Goal: Information Seeking & Learning: Find specific fact

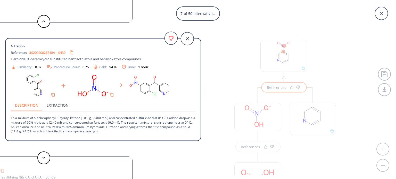
scroll to position [141, 0]
click at [383, 13] on icon at bounding box center [381, 13] width 13 height 13
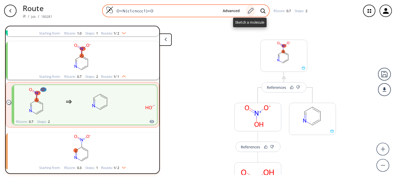
click at [251, 10] on icon at bounding box center [250, 10] width 7 height 7
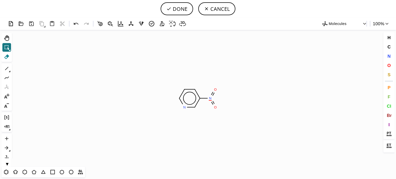
click at [6, 56] on icon at bounding box center [6, 56] width 5 height 5
drag, startPoint x: 388, startPoint y: 74, endPoint x: 340, endPoint y: 81, distance: 48.0
click at [387, 73] on span "S" at bounding box center [388, 74] width 3 height 5
click at [211, 100] on tspan "S" at bounding box center [211, 100] width 2 height 4
click at [8, 68] on icon at bounding box center [6, 68] width 7 height 7
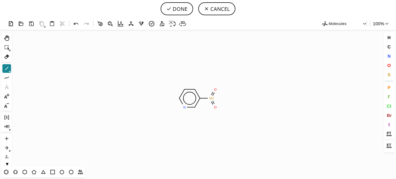
click at [5, 69] on icon at bounding box center [6, 68] width 7 height 7
drag, startPoint x: 391, startPoint y: 64, endPoint x: 287, endPoint y: 85, distance: 106.6
click at [391, 64] on button "O" at bounding box center [389, 65] width 9 height 9
drag, startPoint x: 202, startPoint y: 109, endPoint x: 126, endPoint y: 103, distance: 77.0
click at [201, 109] on icon "Created with [PERSON_NAME] 2.3.0 C H 3 S O O N O" at bounding box center [198, 98] width 368 height 137
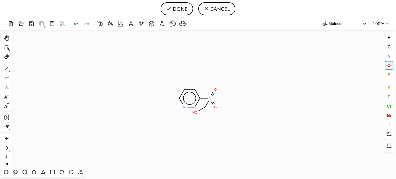
drag, startPoint x: 75, startPoint y: 24, endPoint x: 133, endPoint y: 70, distance: 74.1
click at [76, 24] on icon at bounding box center [75, 23] width 7 height 7
drag, startPoint x: 205, startPoint y: 109, endPoint x: 193, endPoint y: 115, distance: 13.6
click at [205, 109] on tspan "O" at bounding box center [205, 109] width 3 height 4
click at [6, 68] on icon at bounding box center [6, 68] width 7 height 7
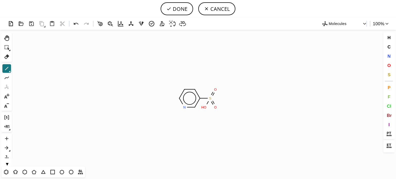
drag, startPoint x: 205, startPoint y: 111, endPoint x: 194, endPoint y: 122, distance: 15.3
click at [4, 56] on icon at bounding box center [6, 56] width 7 height 7
drag, startPoint x: 193, startPoint y: 108, endPoint x: 190, endPoint y: 113, distance: 6.1
click at [193, 108] on icon "Created with [PERSON_NAME] 2.3.0 C H 3 O C H 3 S O N O O" at bounding box center [198, 98] width 368 height 137
click at [183, 11] on button "DONE" at bounding box center [177, 8] width 32 height 13
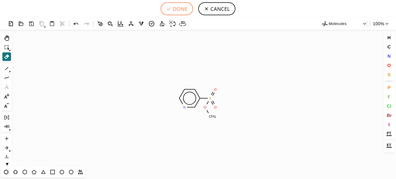
type input "O=S(OC)(=O)c1cccnc1"
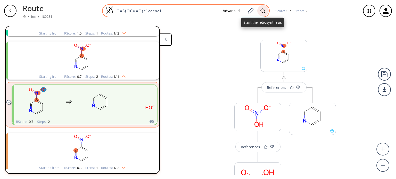
click at [262, 13] on icon at bounding box center [262, 10] width 5 height 5
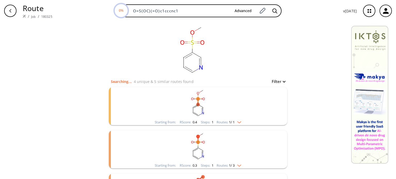
click at [240, 120] on img "clusters" at bounding box center [238, 121] width 7 height 4
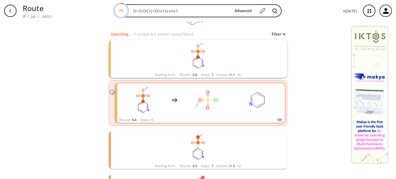
scroll to position [52, 0]
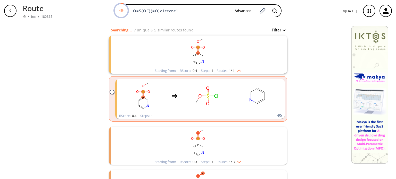
click at [237, 161] on img "clusters" at bounding box center [238, 161] width 7 height 4
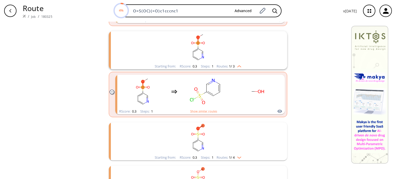
scroll to position [155, 0]
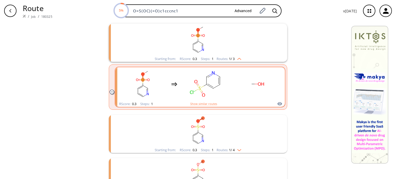
click at [221, 89] on rect "clusters" at bounding box center [205, 84] width 46 height 32
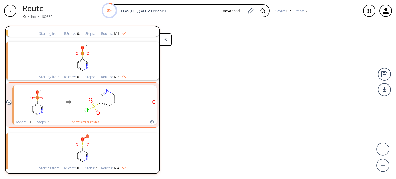
scroll to position [55, 0]
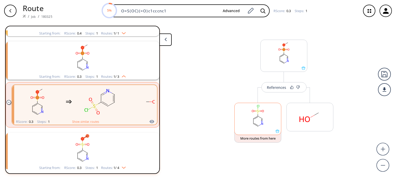
click at [256, 118] on rect at bounding box center [258, 116] width 46 height 26
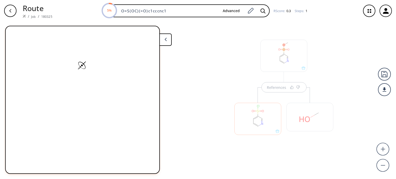
scroll to position [0, 0]
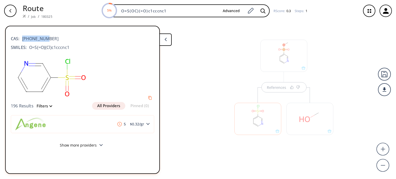
drag, startPoint x: 54, startPoint y: 40, endPoint x: 22, endPoint y: 41, distance: 31.5
click at [22, 41] on div "CAS: [PHONE_NUMBER]" at bounding box center [82, 35] width 143 height 11
copy span "[PHONE_NUMBER]"
click at [279, 90] on div at bounding box center [258, 116] width 52 height 58
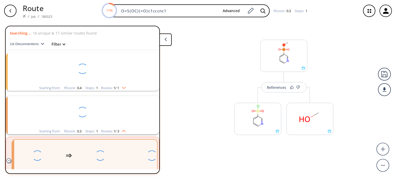
scroll to position [55, 0]
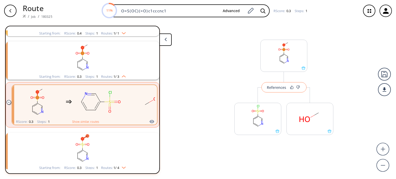
click at [279, 89] on div "References" at bounding box center [276, 87] width 19 height 3
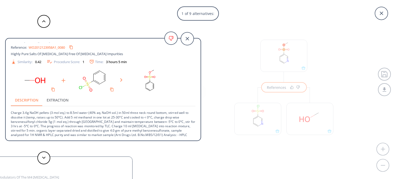
scroll to position [5, 0]
